Goal: Transaction & Acquisition: Purchase product/service

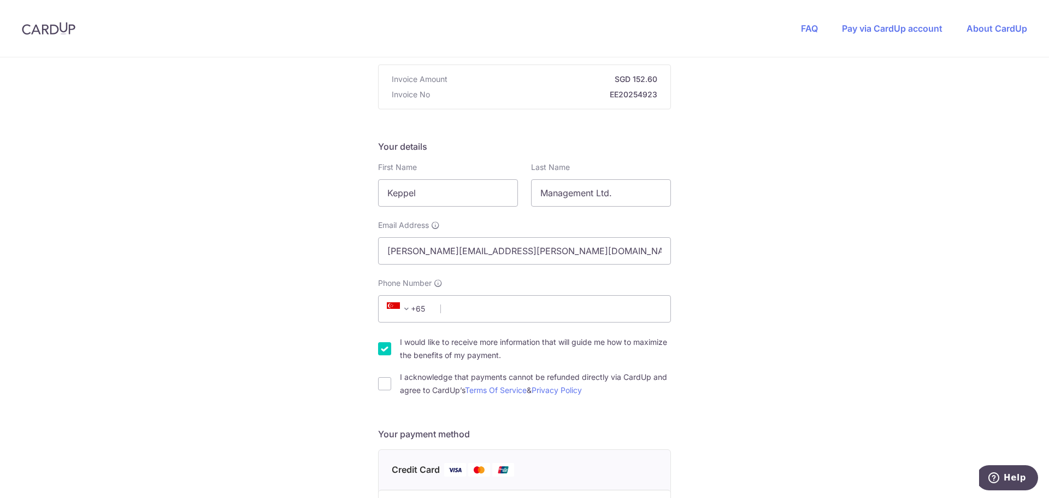
scroll to position [109, 0]
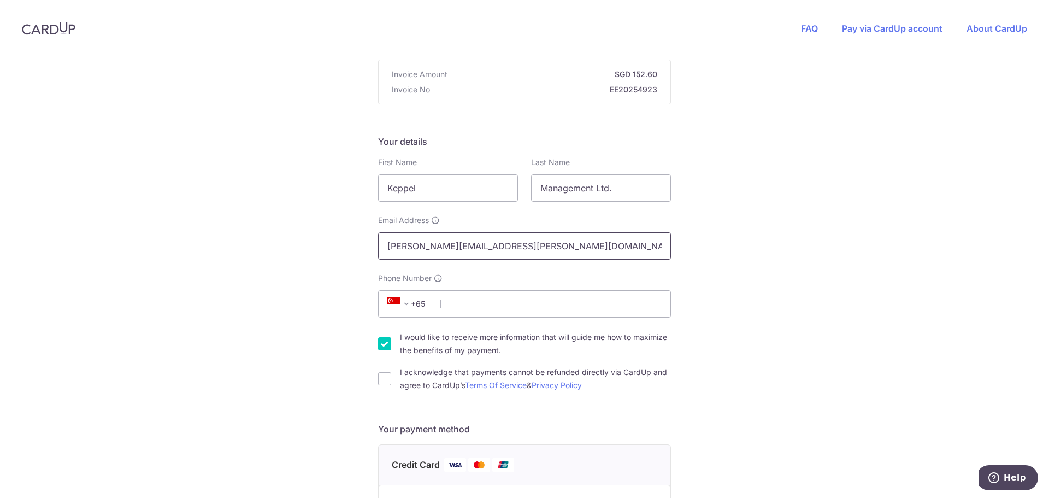
drag, startPoint x: 486, startPoint y: 246, endPoint x: 338, endPoint y: 242, distance: 148.2
click at [341, 242] on div "You are paying EQUIP EMPIRE PTE. LTD. EQUIP EMPIRE PTE. LTD. uses CardUp to acc…" at bounding box center [524, 455] width 1049 height 1015
click at [383, 344] on input "I would like to receive more information that will guide me how to maximize the…" at bounding box center [384, 343] width 13 height 13
checkbox input "false"
click at [382, 379] on input "I acknowledge that payments cannot be refunded directly via CardUp and agree to…" at bounding box center [384, 378] width 13 height 13
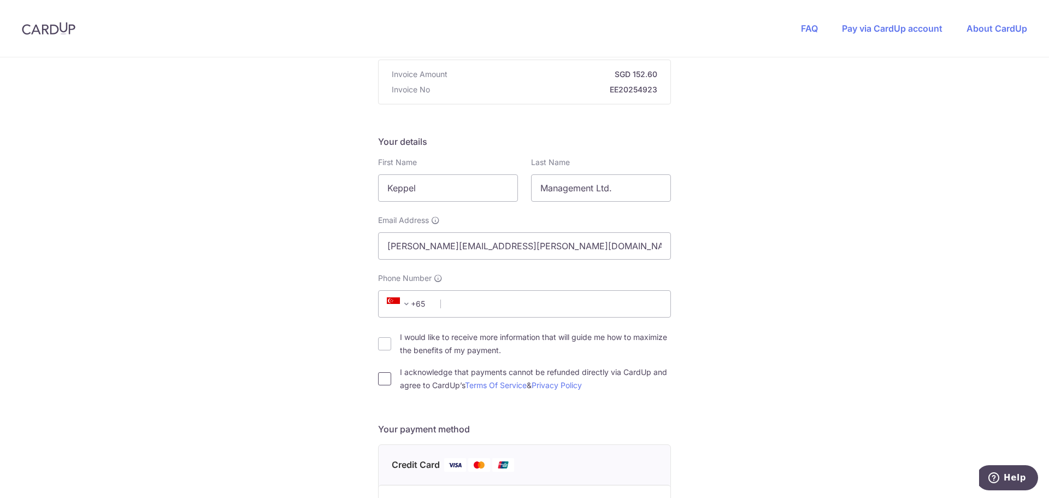
checkbox input "true"
type input "[PERSON_NAME][EMAIL_ADDRESS][PERSON_NAME][PERSON_NAME][DOMAIN_NAME]"
click at [465, 303] on input "Phone Number" at bounding box center [524, 303] width 293 height 27
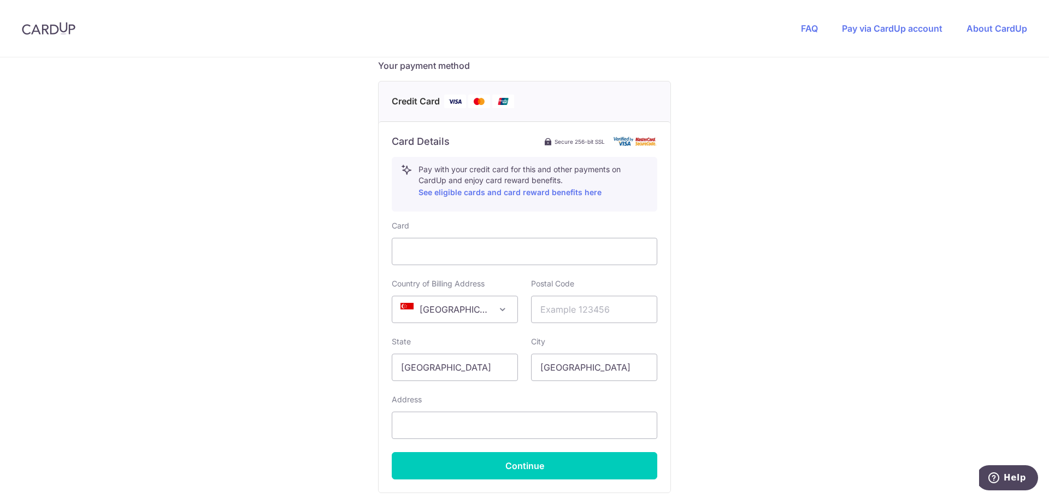
scroll to position [574, 0]
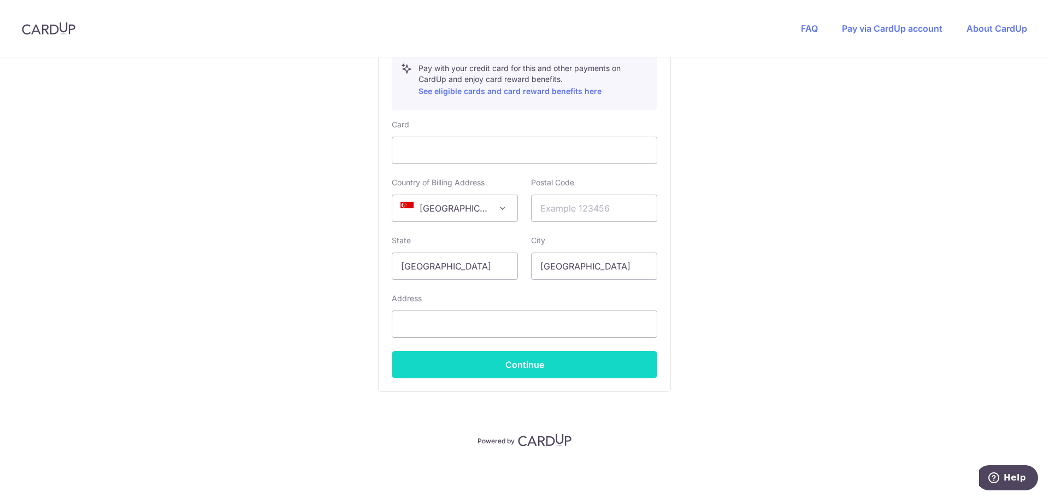
type input "97999671"
click at [519, 367] on button "Continue" at bounding box center [525, 364] width 266 height 27
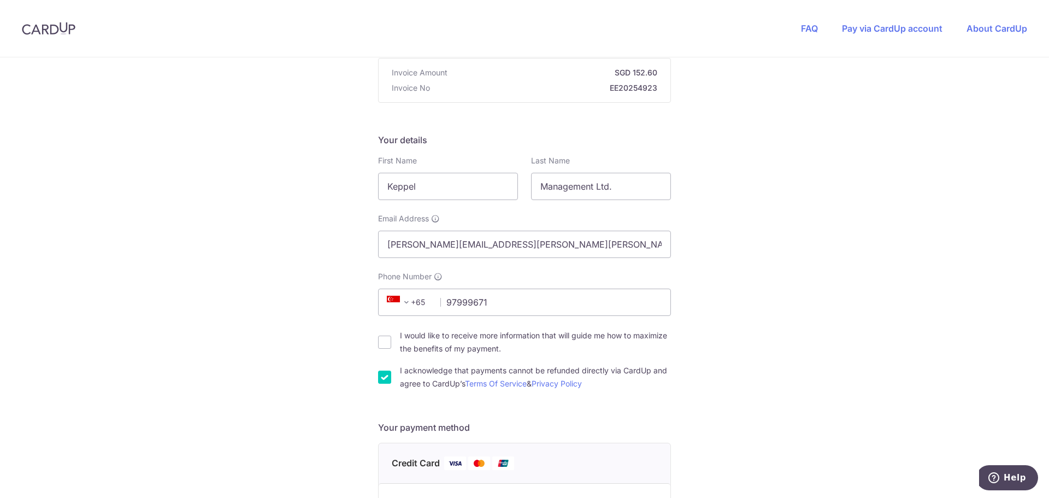
scroll to position [73, 0]
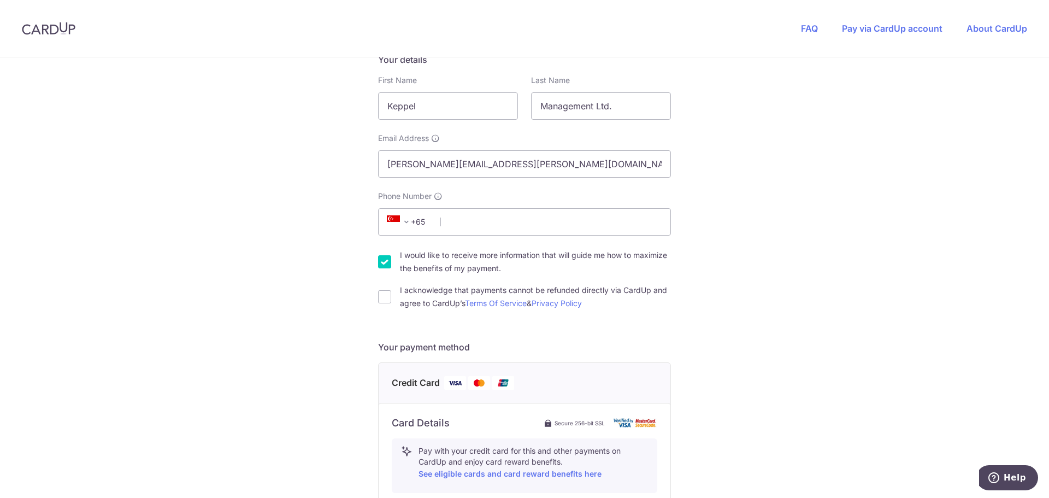
scroll to position [219, 0]
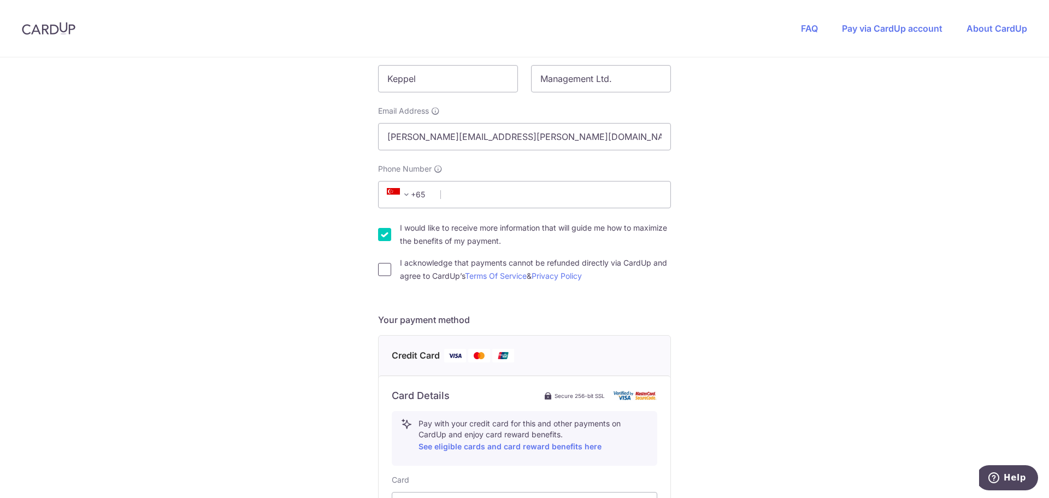
click at [386, 270] on input "I acknowledge that payments cannot be refunded directly via CardUp and agree to…" at bounding box center [384, 269] width 13 height 13
checkbox input "true"
click at [382, 236] on input "I would like to receive more information that will guide me how to maximize the…" at bounding box center [384, 234] width 13 height 13
checkbox input "false"
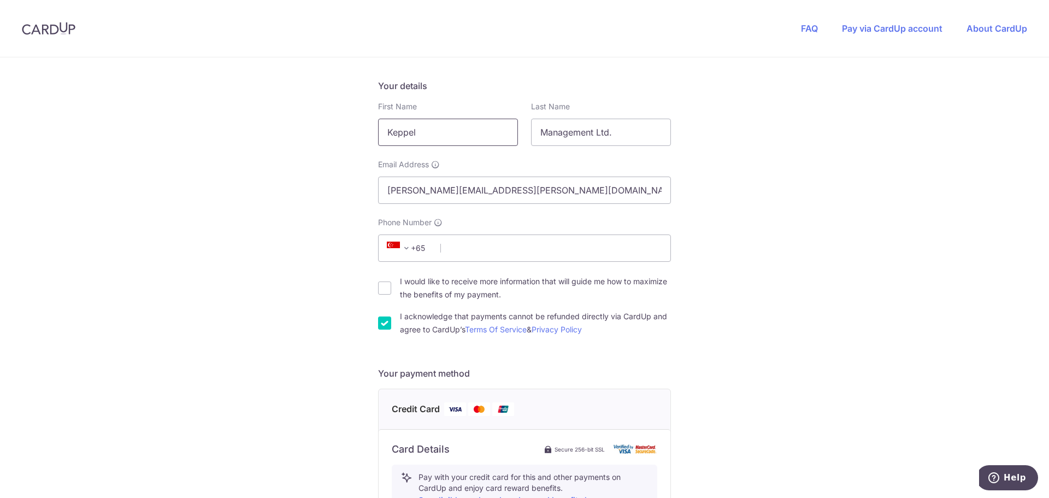
scroll to position [164, 0]
drag, startPoint x: 426, startPoint y: 192, endPoint x: 278, endPoint y: 201, distance: 148.4
click at [278, 201] on div "You are paying EQUIP EMPIRE PTE. LTD. EQUIP EMPIRE PTE. LTD. uses CardUp to acc…" at bounding box center [524, 400] width 1049 height 1015
type input "[PERSON_NAME][EMAIL_ADDRESS][PERSON_NAME][PERSON_NAME][DOMAIN_NAME]"
click at [502, 249] on input "Phone Number" at bounding box center [524, 249] width 293 height 27
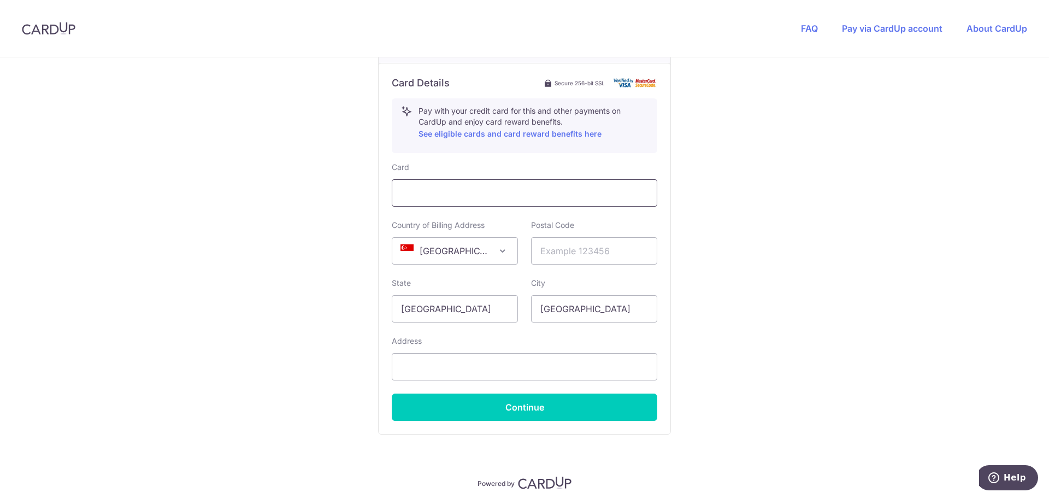
scroll to position [547, 0]
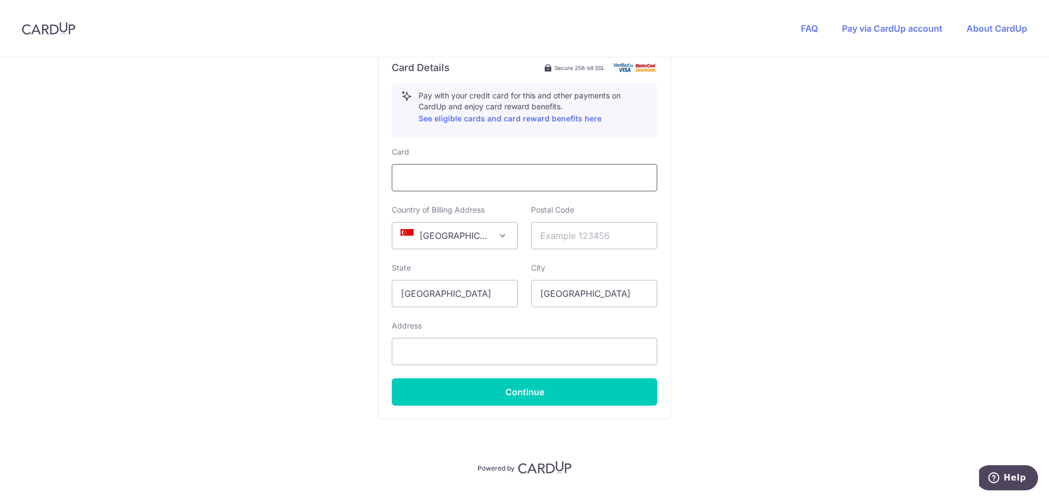
type input "97999671"
click at [574, 241] on input "text" at bounding box center [594, 235] width 126 height 27
click at [559, 238] on input "text" at bounding box center [594, 235] width 126 height 27
click at [772, 260] on div "You are paying EQUIP EMPIRE PTE. LTD. EQUIP EMPIRE PTE. LTD. uses CardUp to acc…" at bounding box center [524, 18] width 1049 height 1015
click at [518, 390] on button "Continue" at bounding box center [525, 391] width 266 height 27
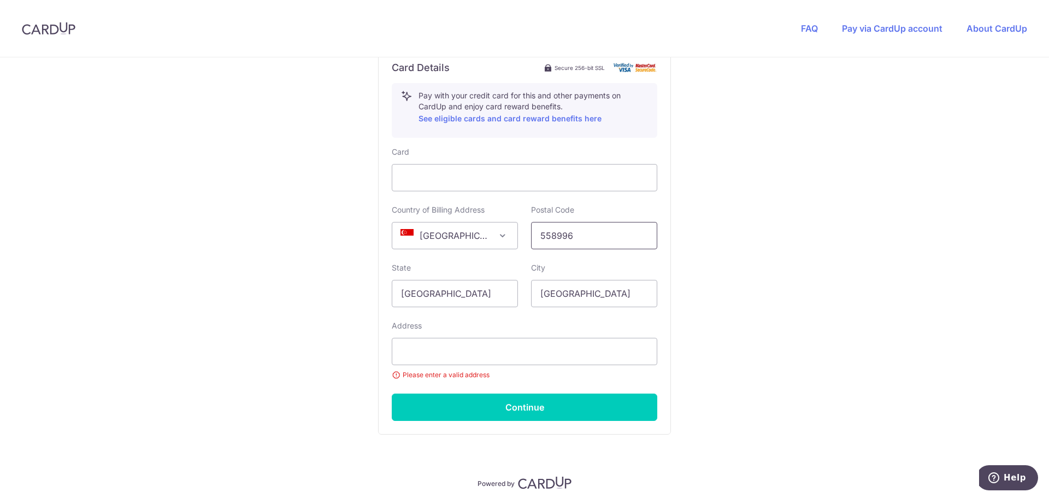
drag, startPoint x: 560, startPoint y: 234, endPoint x: 465, endPoint y: 228, distance: 95.8
click at [465, 228] on div "Country of Billing Address Afghanistan Aland Islands Albania Algeria American S…" at bounding box center [524, 226] width 279 height 45
type input "098632"
click at [454, 354] on input "text" at bounding box center [525, 351] width 266 height 27
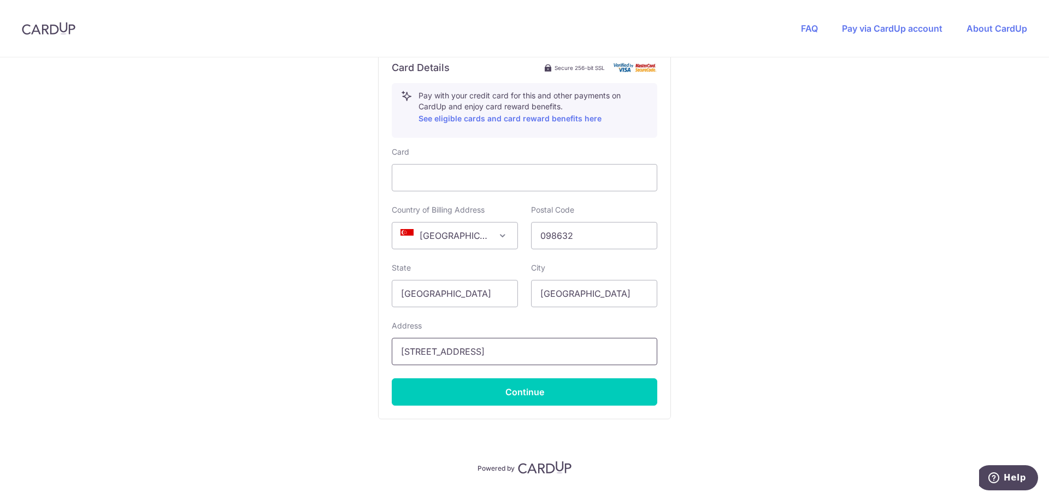
scroll to position [0, 0]
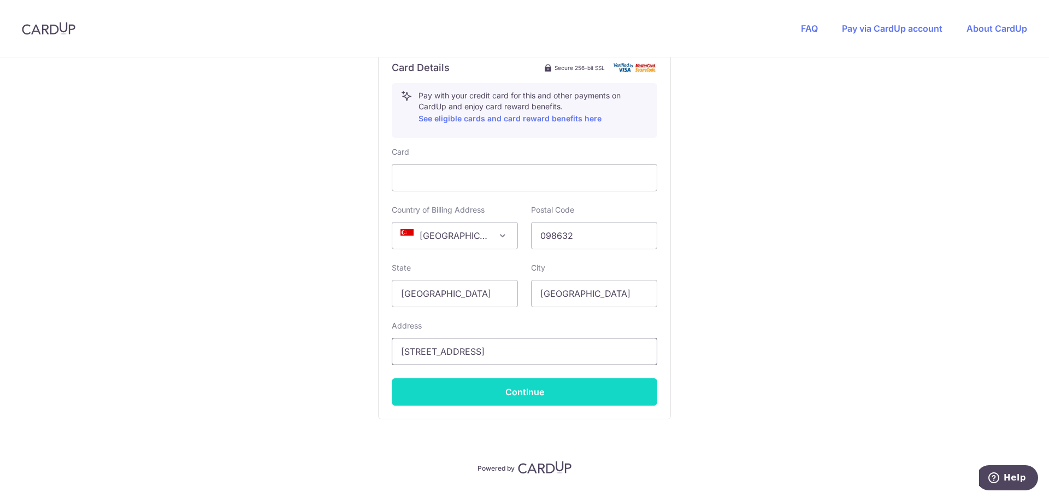
type input "1 HarbourFront Avenue Level 2 Keppel Bay Tower Singapore 098632"
click at [529, 389] on button "Continue" at bounding box center [525, 391] width 266 height 27
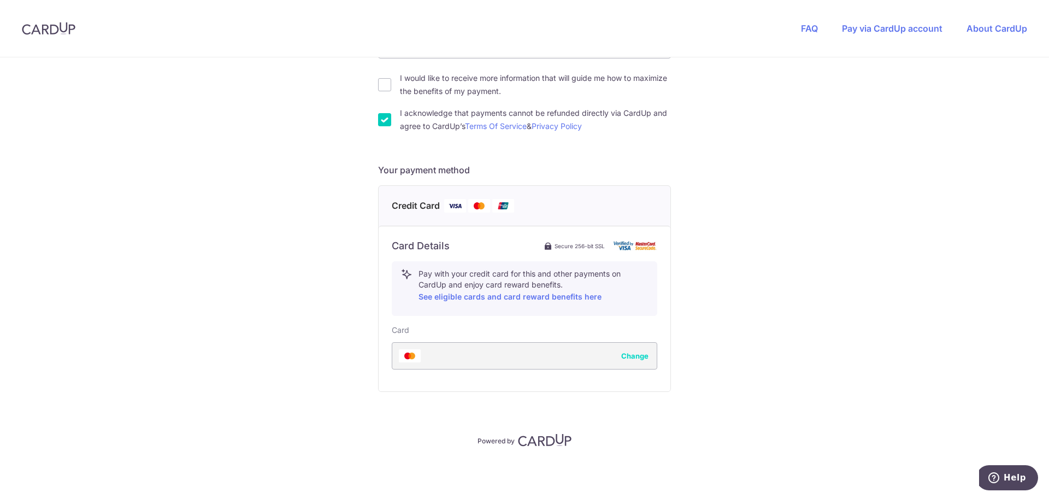
type input "**** 4104"
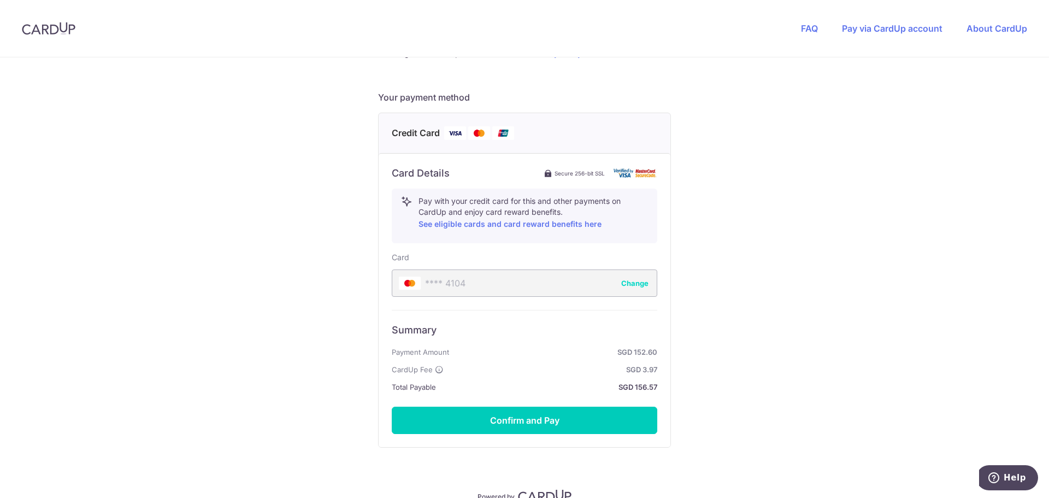
scroll to position [492, 0]
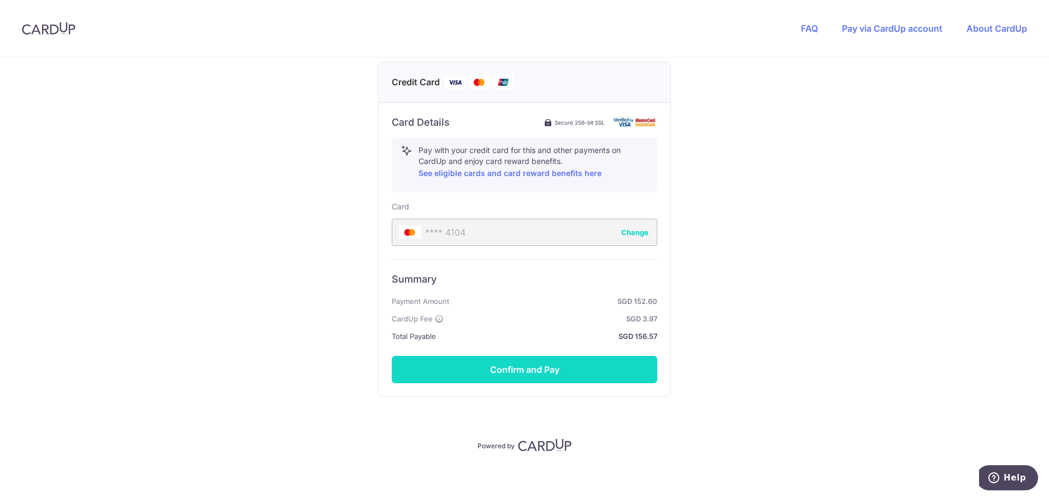
click at [535, 367] on button "Confirm and Pay" at bounding box center [525, 369] width 266 height 27
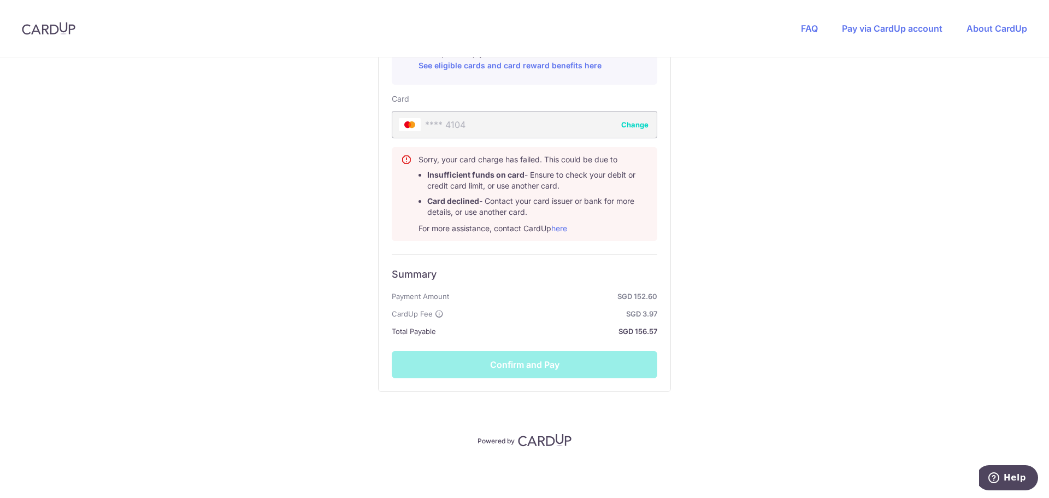
scroll to position [490, 0]
